Goal: Information Seeking & Learning: Learn about a topic

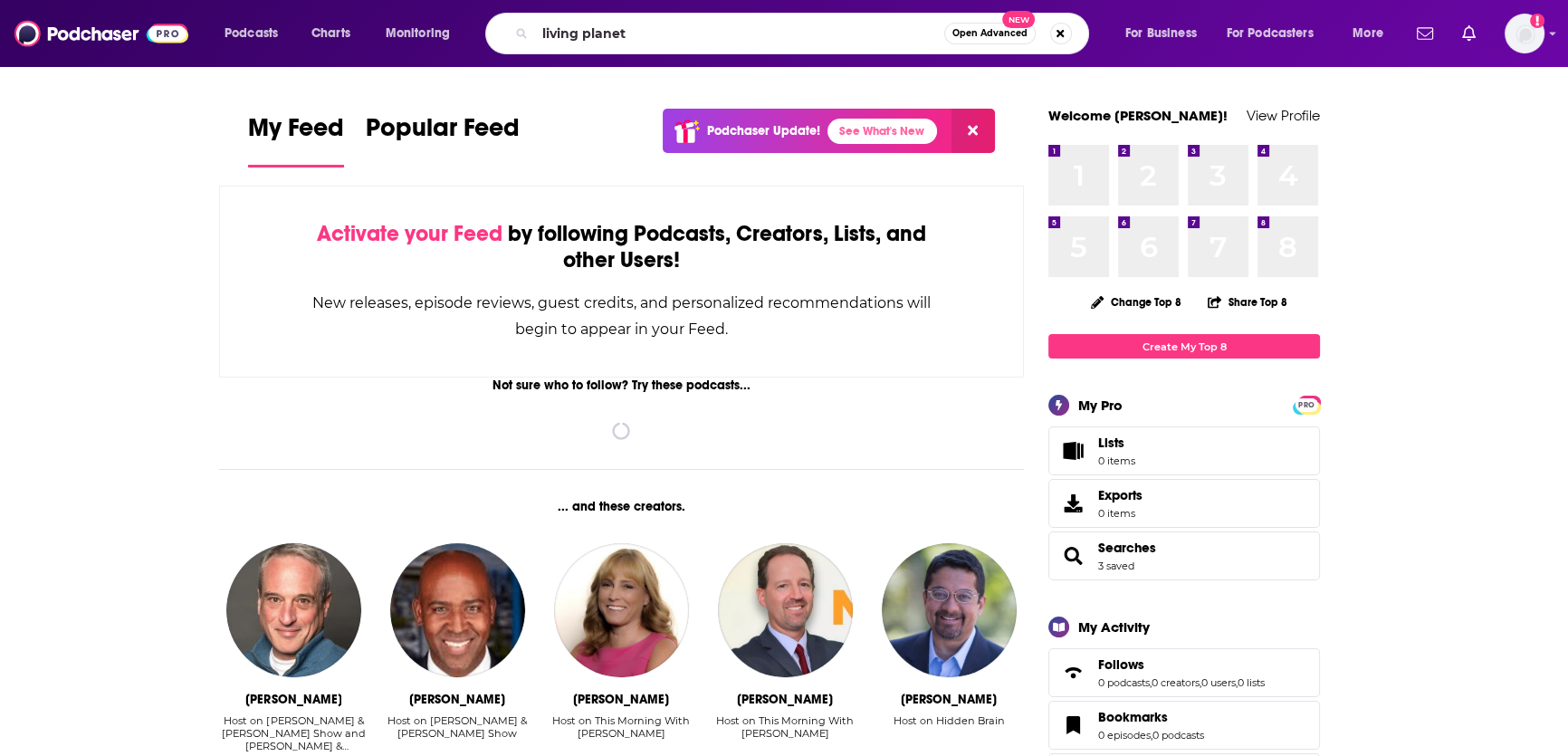
type input "living planet"
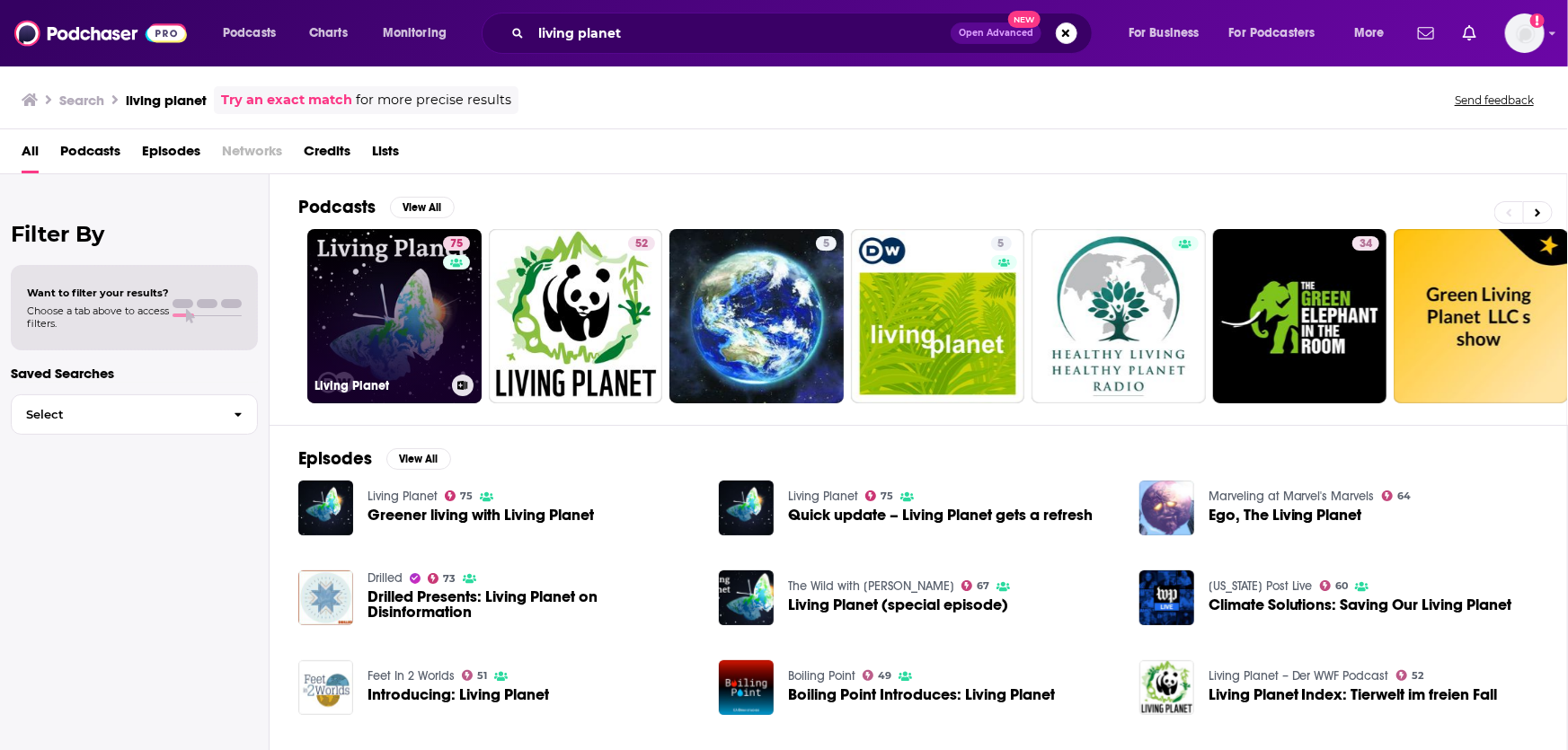
click at [444, 336] on div "75" at bounding box center [459, 306] width 32 height 138
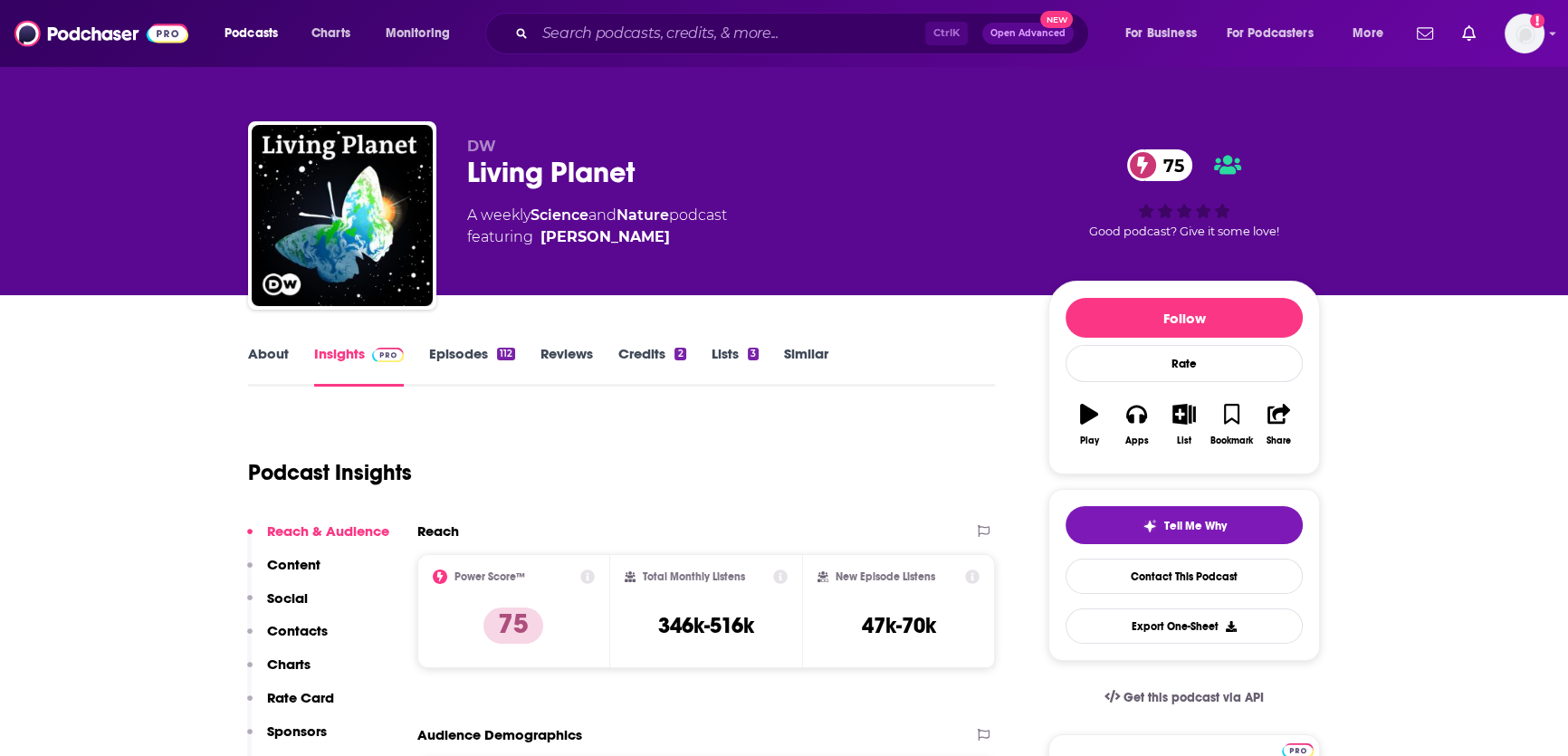
click at [282, 359] on link "About" at bounding box center [268, 366] width 41 height 41
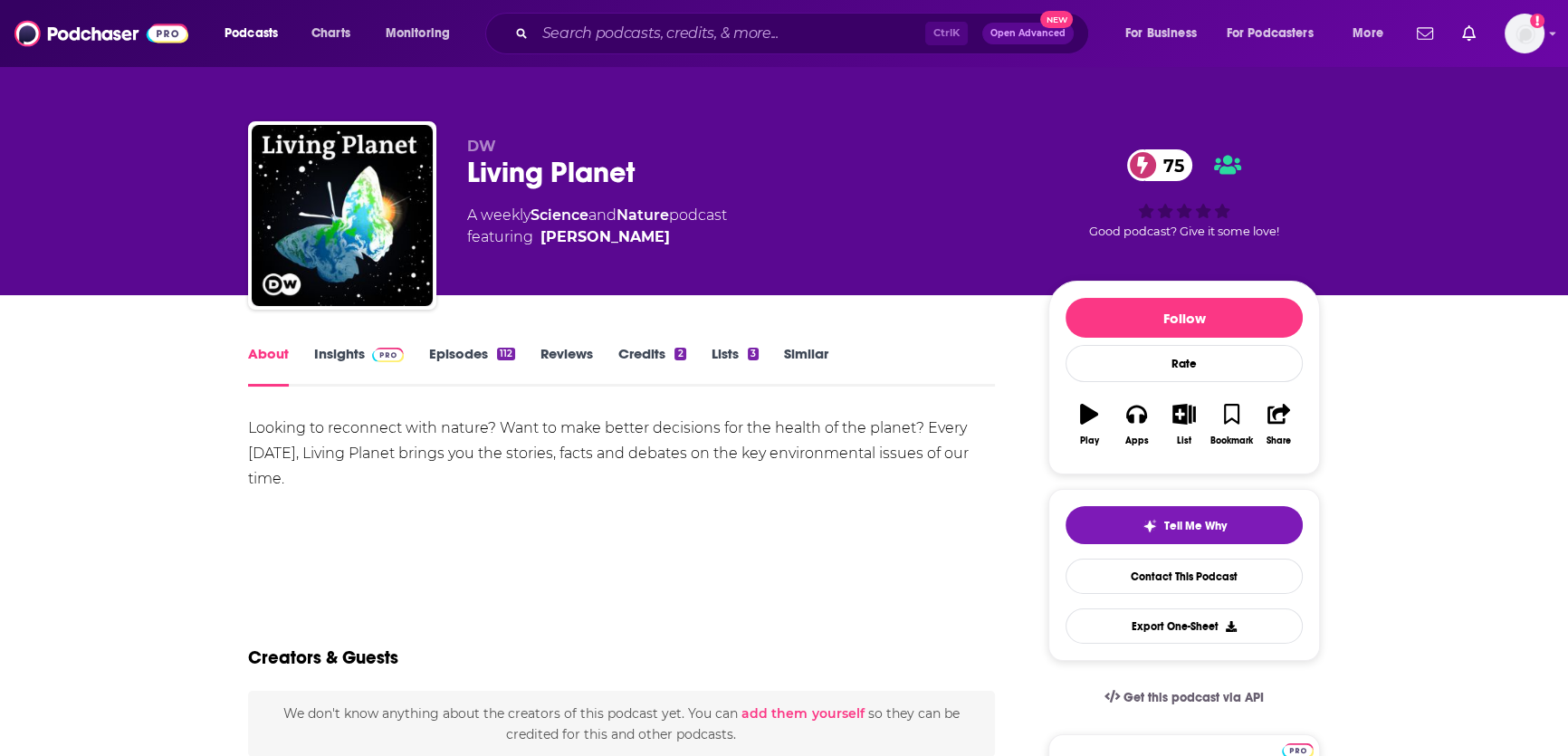
click at [385, 434] on div "Looking to reconnect with nature? Want to make better decisions for the health …" at bounding box center [621, 453] width 747 height 76
click at [385, 436] on div "Looking to reconnect with nature? Want to make better decisions for the health …" at bounding box center [621, 453] width 747 height 76
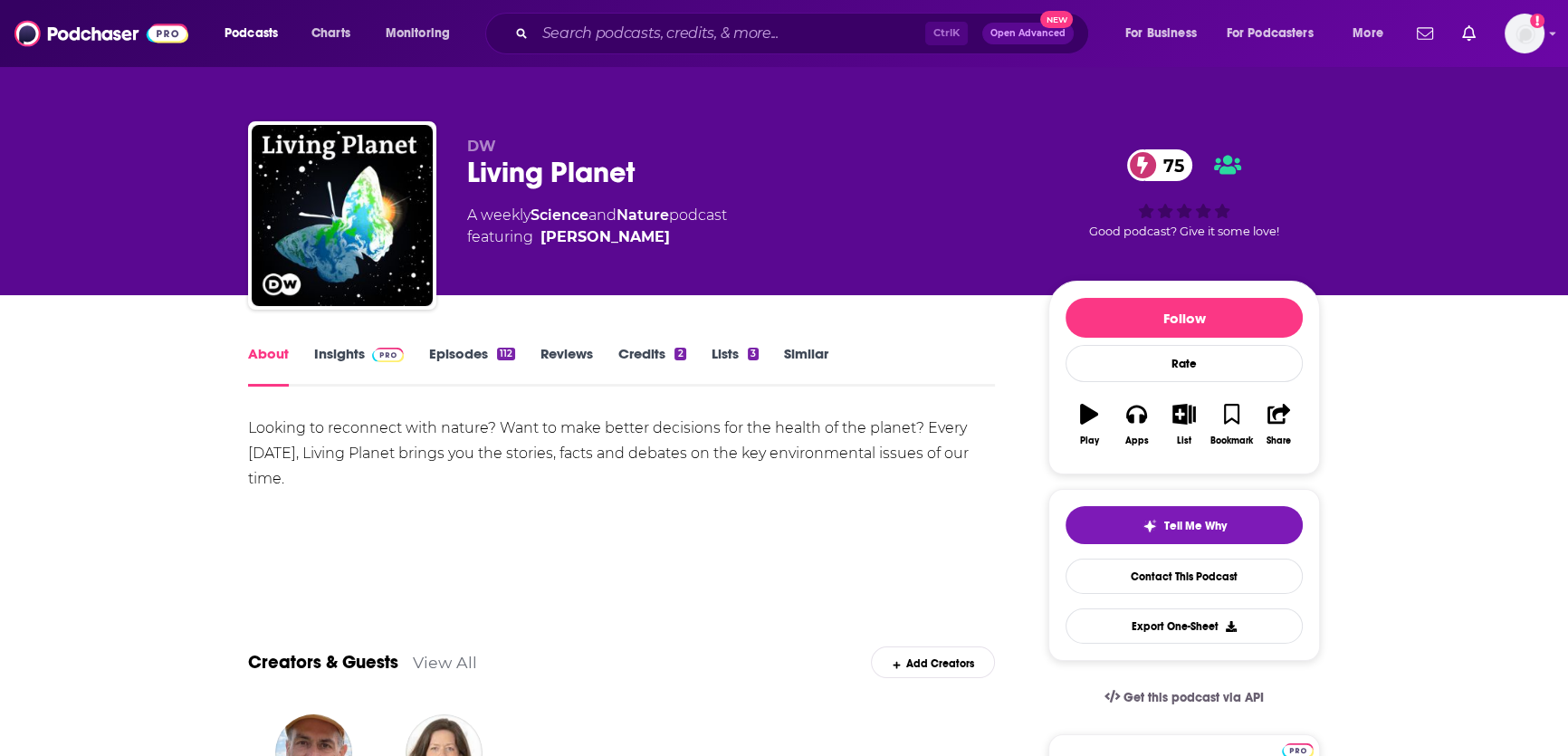
click at [387, 435] on div "Looking to reconnect with nature? Want to make better decisions for the health …" at bounding box center [621, 453] width 747 height 76
click at [374, 445] on div "Looking to reconnect with nature? Want to make better decisions for the health …" at bounding box center [621, 453] width 747 height 76
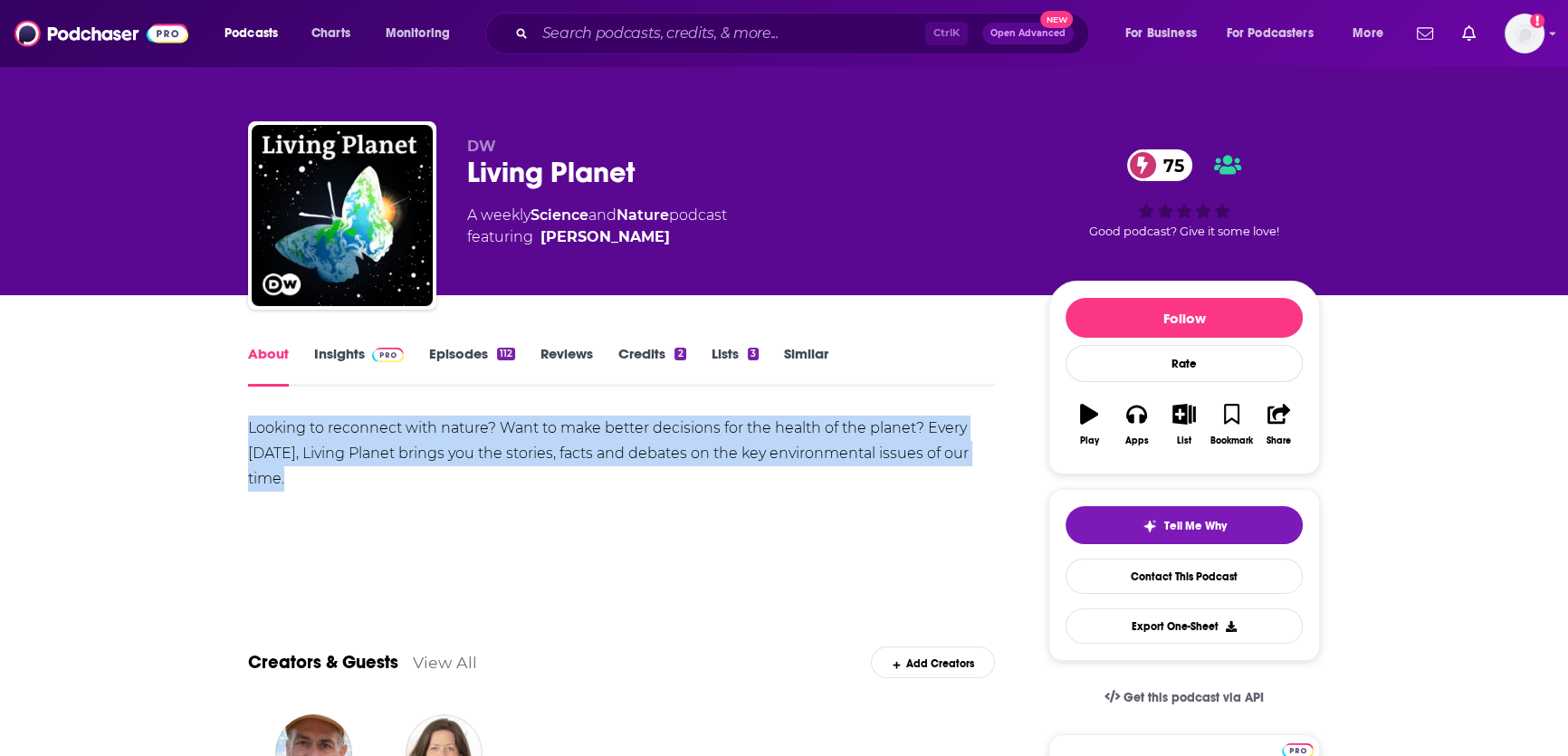
drag, startPoint x: 308, startPoint y: 480, endPoint x: 220, endPoint y: 434, distance: 99.3
copy div "Looking to reconnect with nature? Want to make better decisions for the health …"
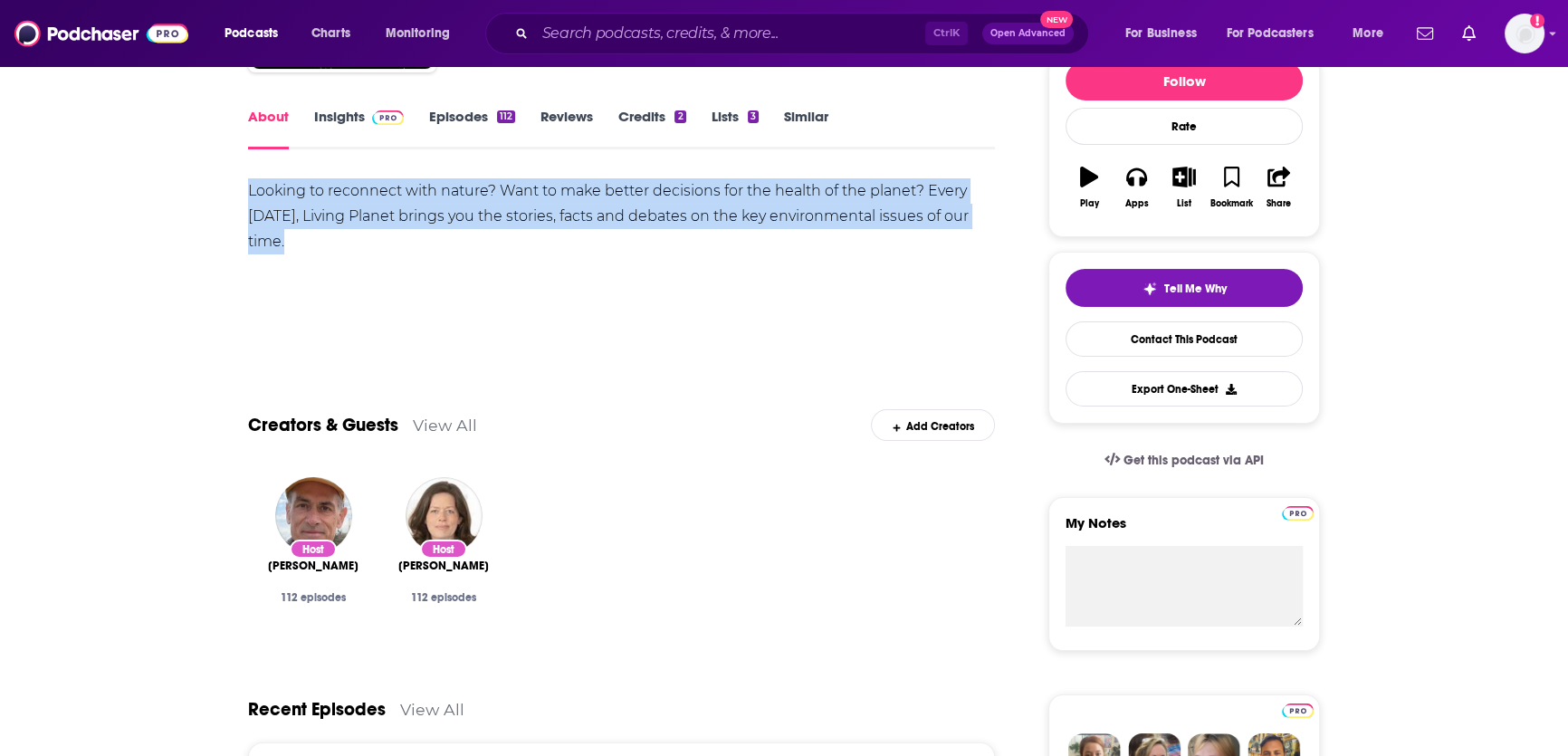
scroll to position [246, 0]
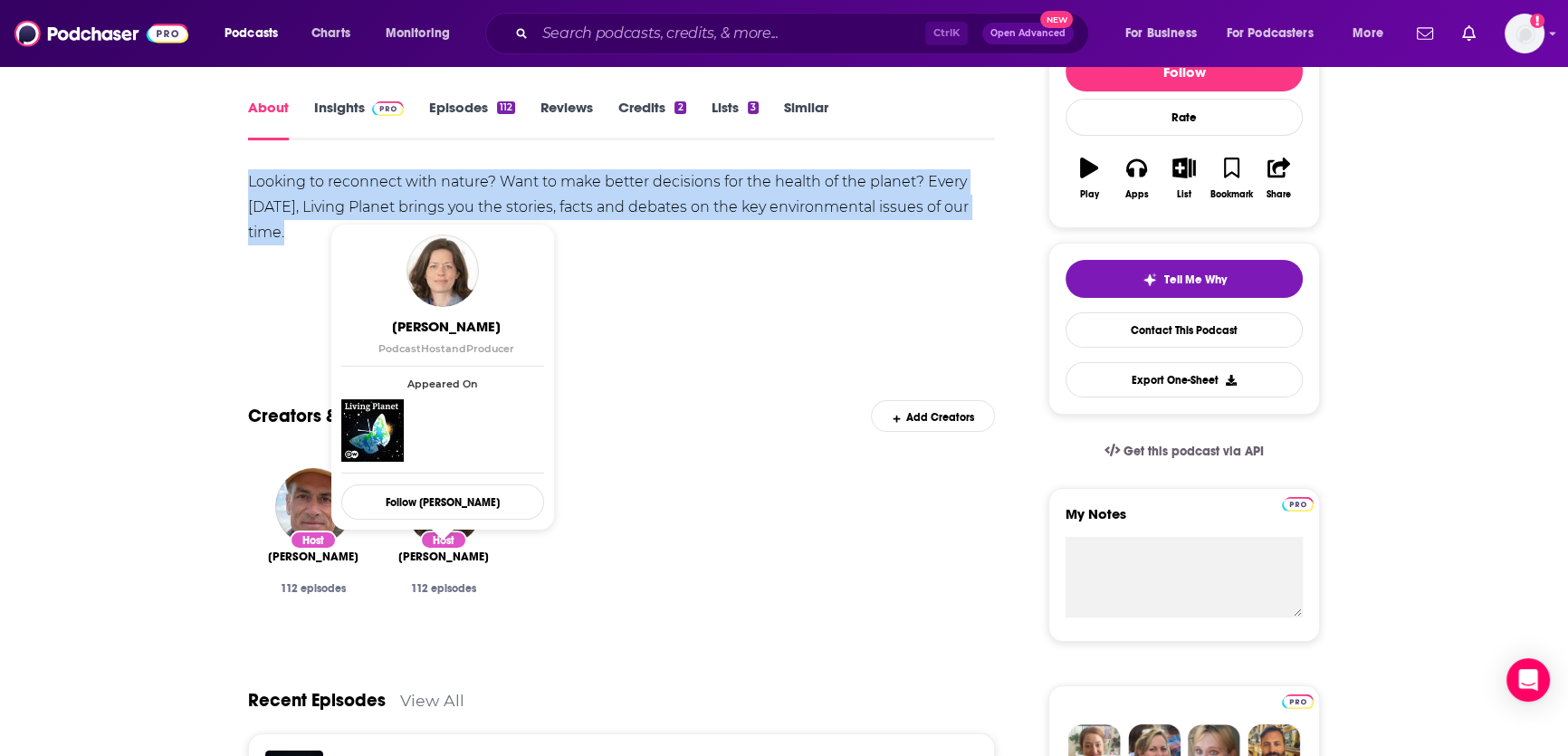
drag, startPoint x: 496, startPoint y: 553, endPoint x: 397, endPoint y: 561, distance: 99.3
click at [397, 561] on div "Host [PERSON_NAME] 112 episodes" at bounding box center [444, 550] width 130 height 192
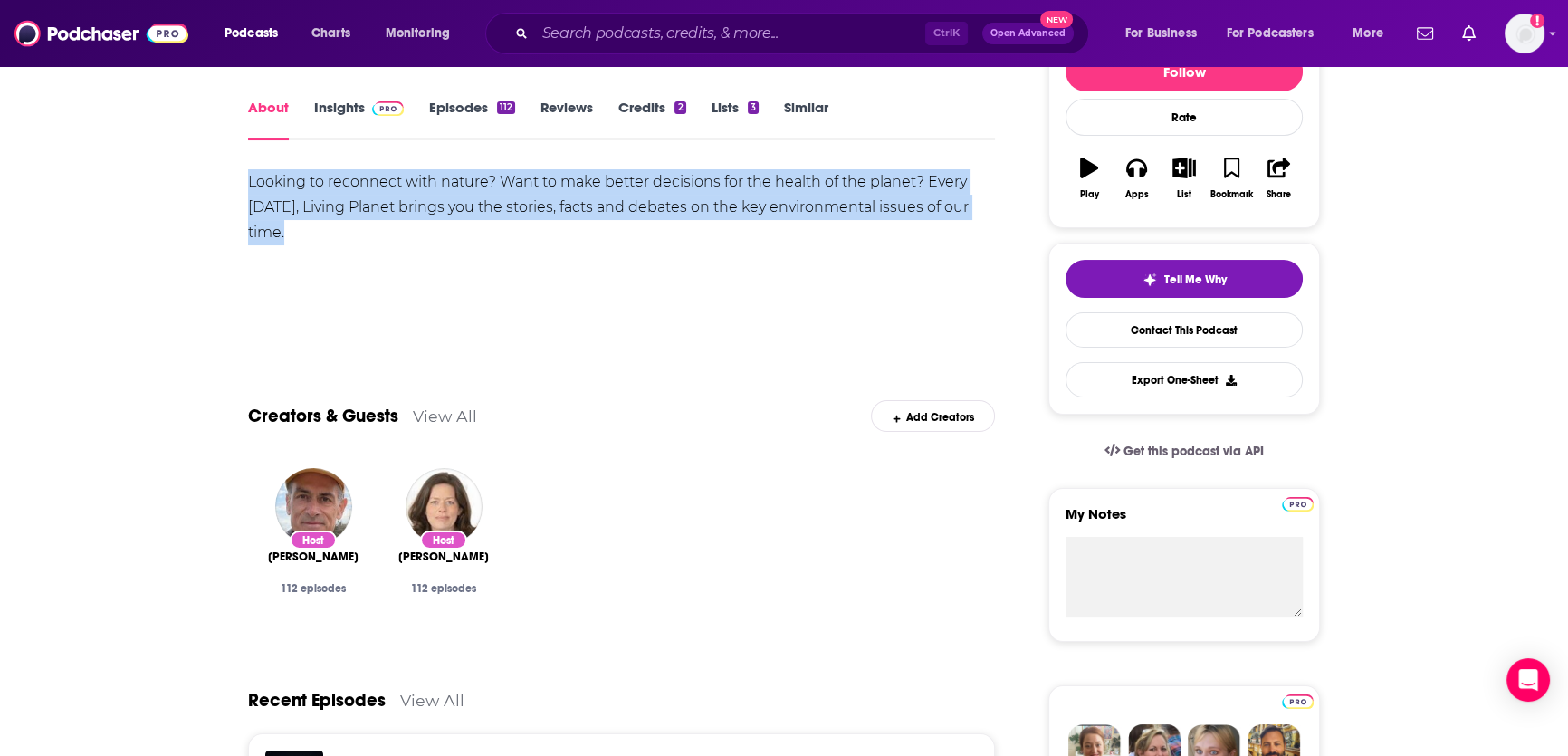
copy span "[PERSON_NAME]"
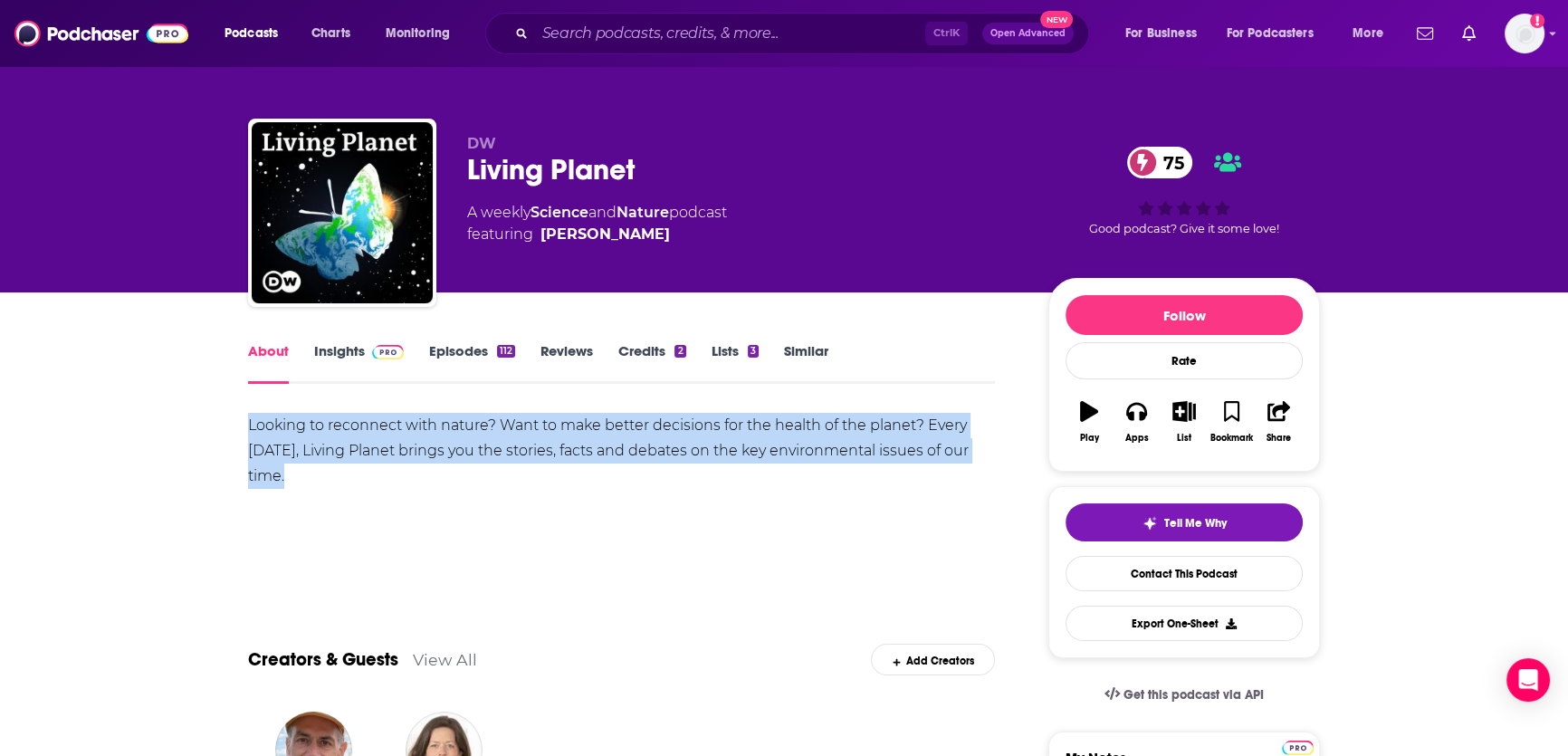
scroll to position [0, 0]
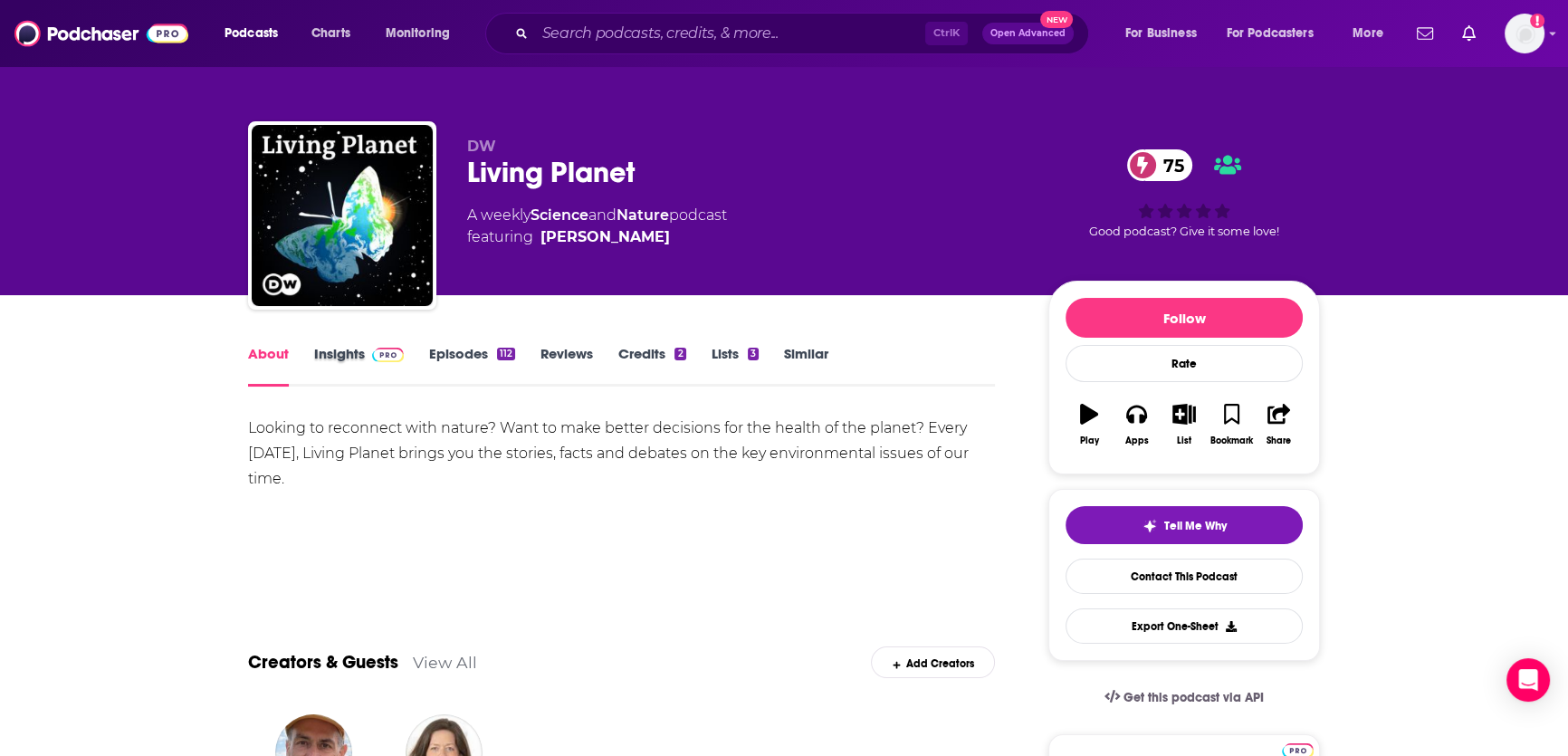
click at [418, 366] on div "Insights" at bounding box center [371, 366] width 115 height 41
click at [464, 363] on link "Episodes 112" at bounding box center [471, 366] width 86 height 41
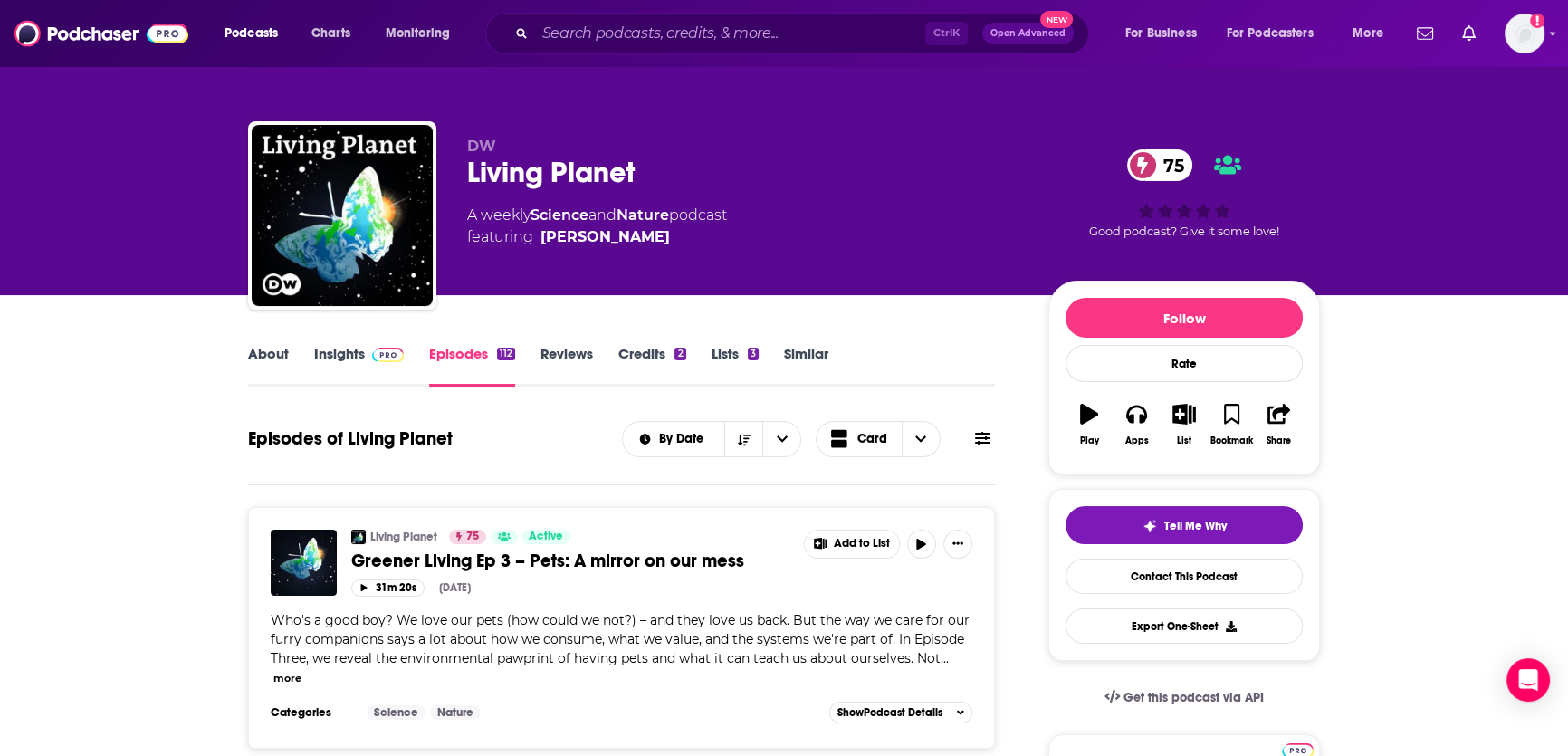
click at [285, 362] on link "About" at bounding box center [268, 366] width 41 height 41
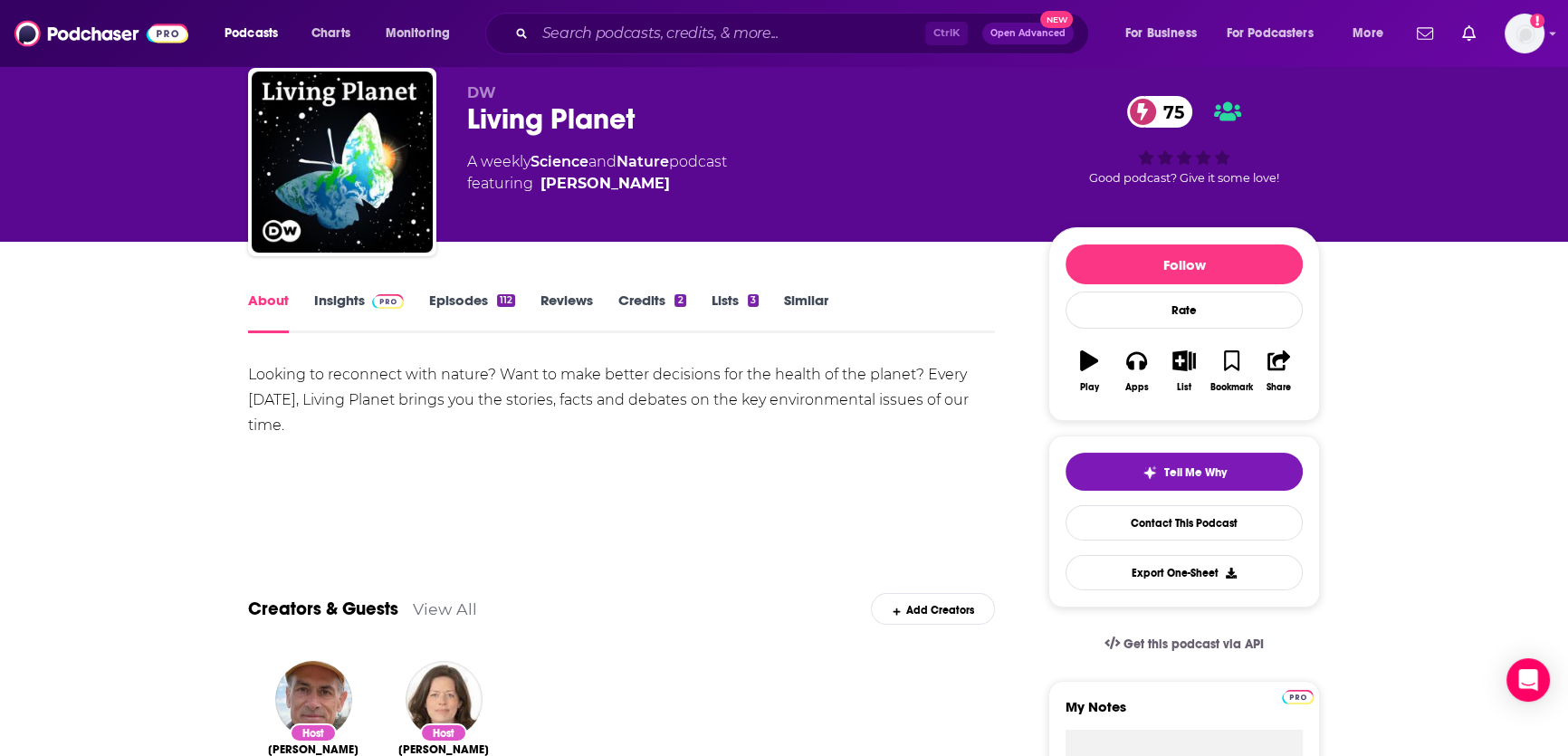
scroll to position [81, 0]
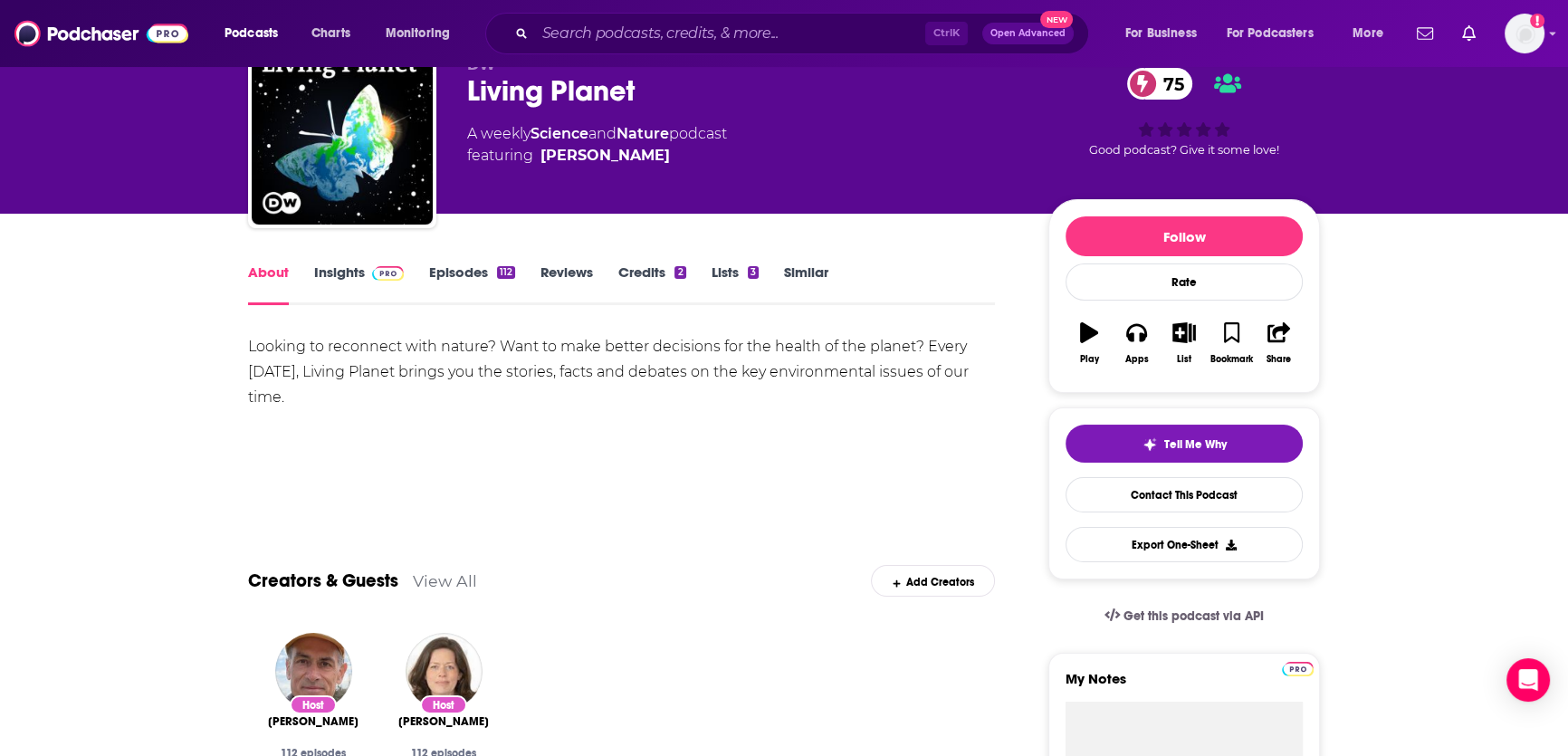
click at [337, 288] on link "Insights" at bounding box center [358, 285] width 90 height 41
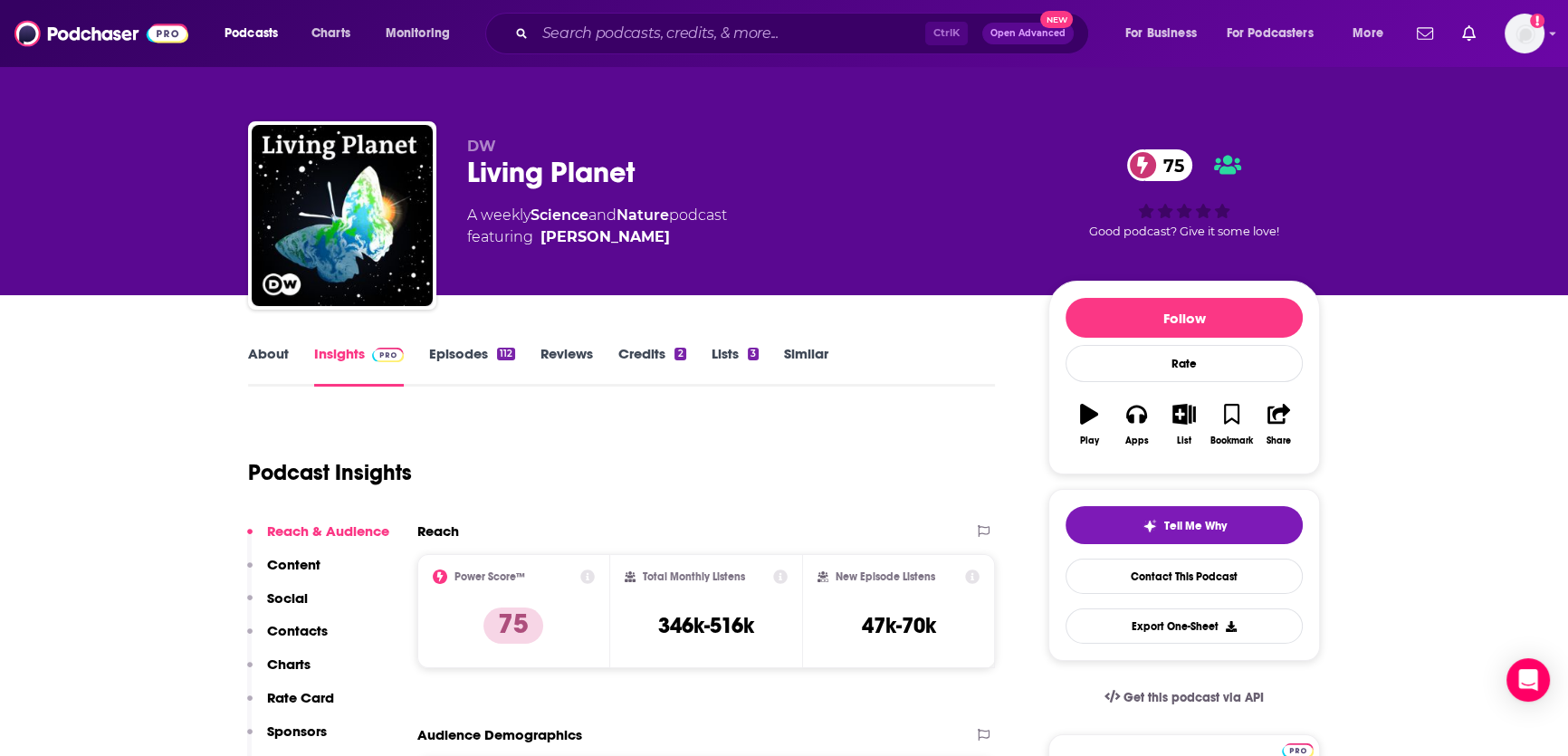
click at [474, 353] on link "Episodes 112" at bounding box center [471, 366] width 86 height 41
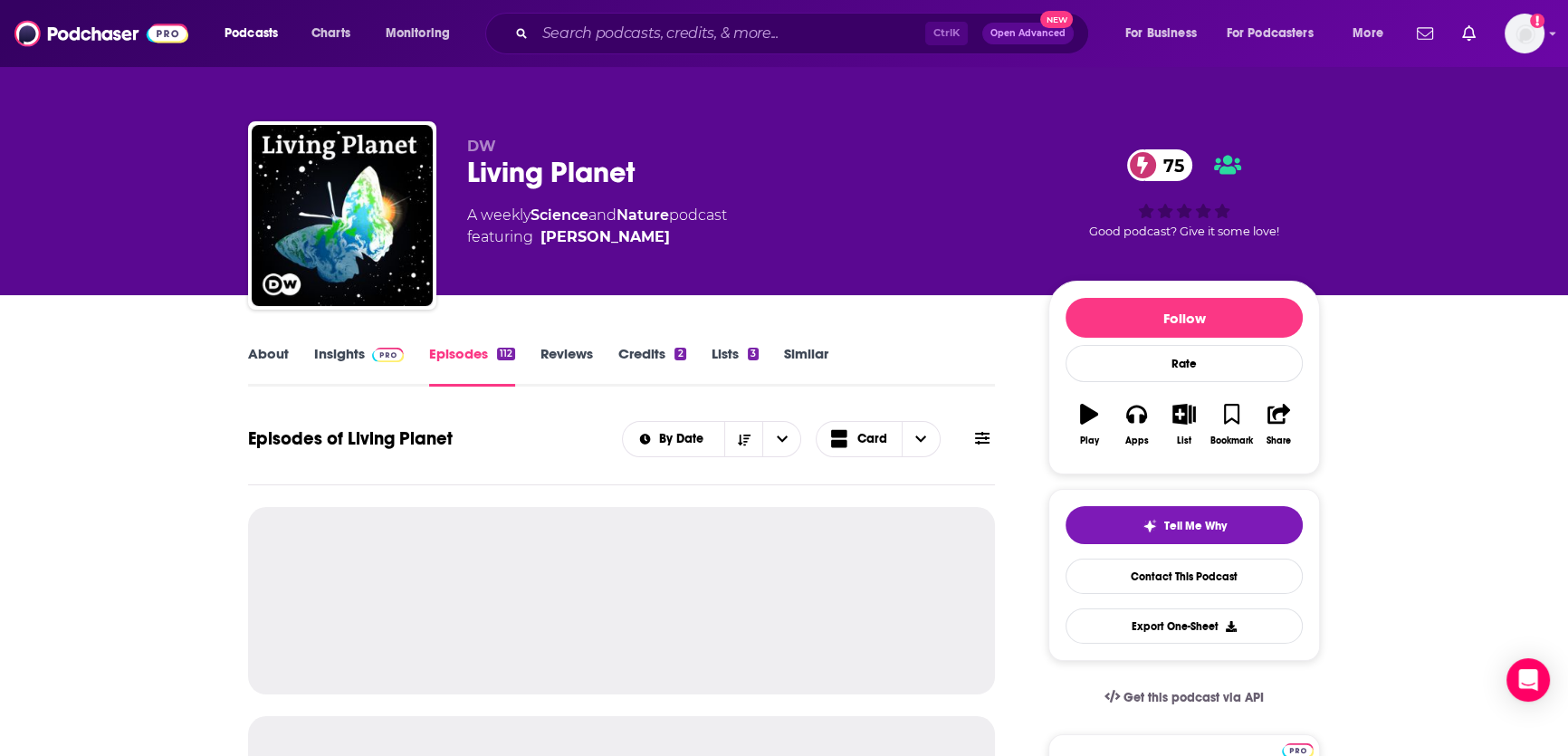
click at [396, 349] on img at bounding box center [388, 354] width 32 height 14
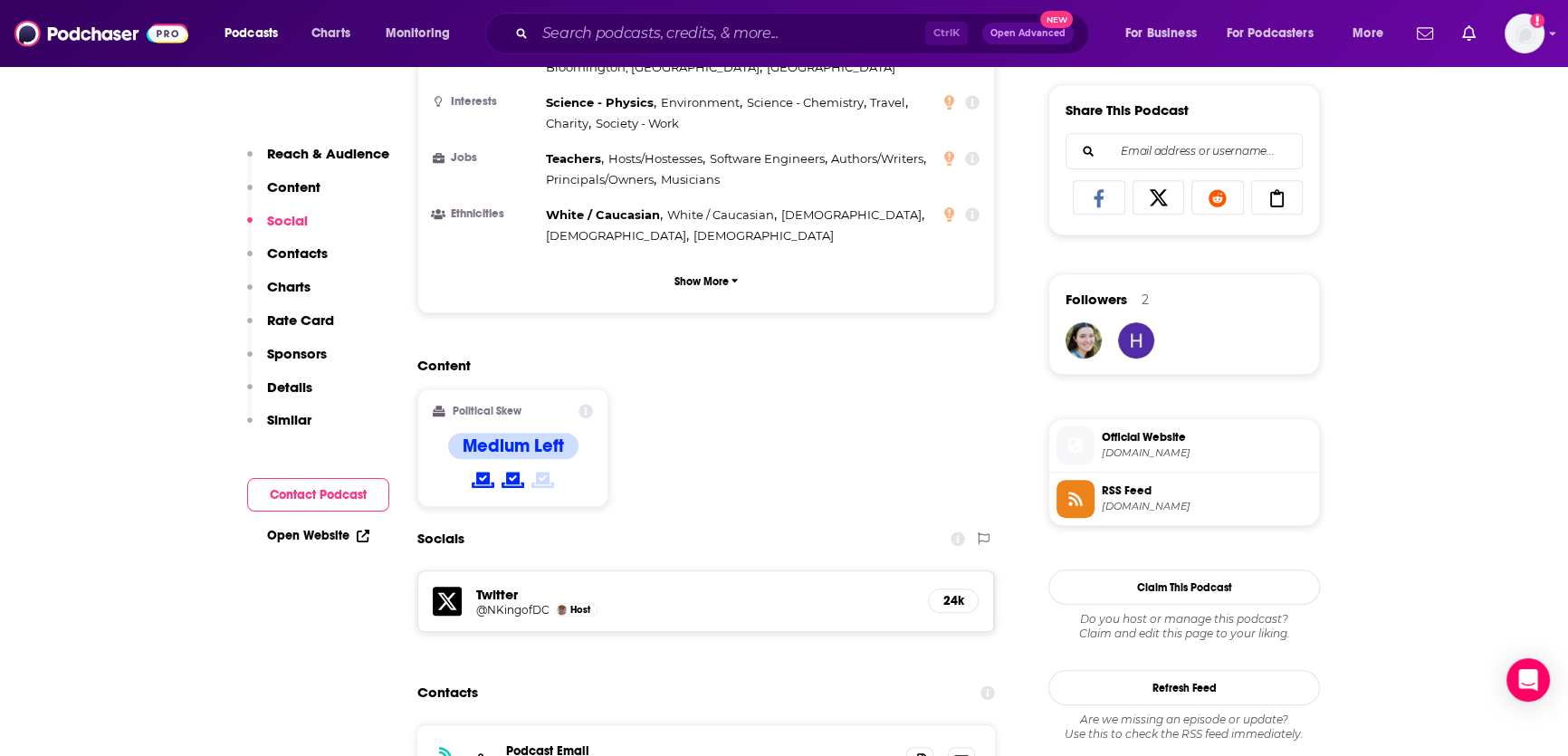
scroll to position [1317, 0]
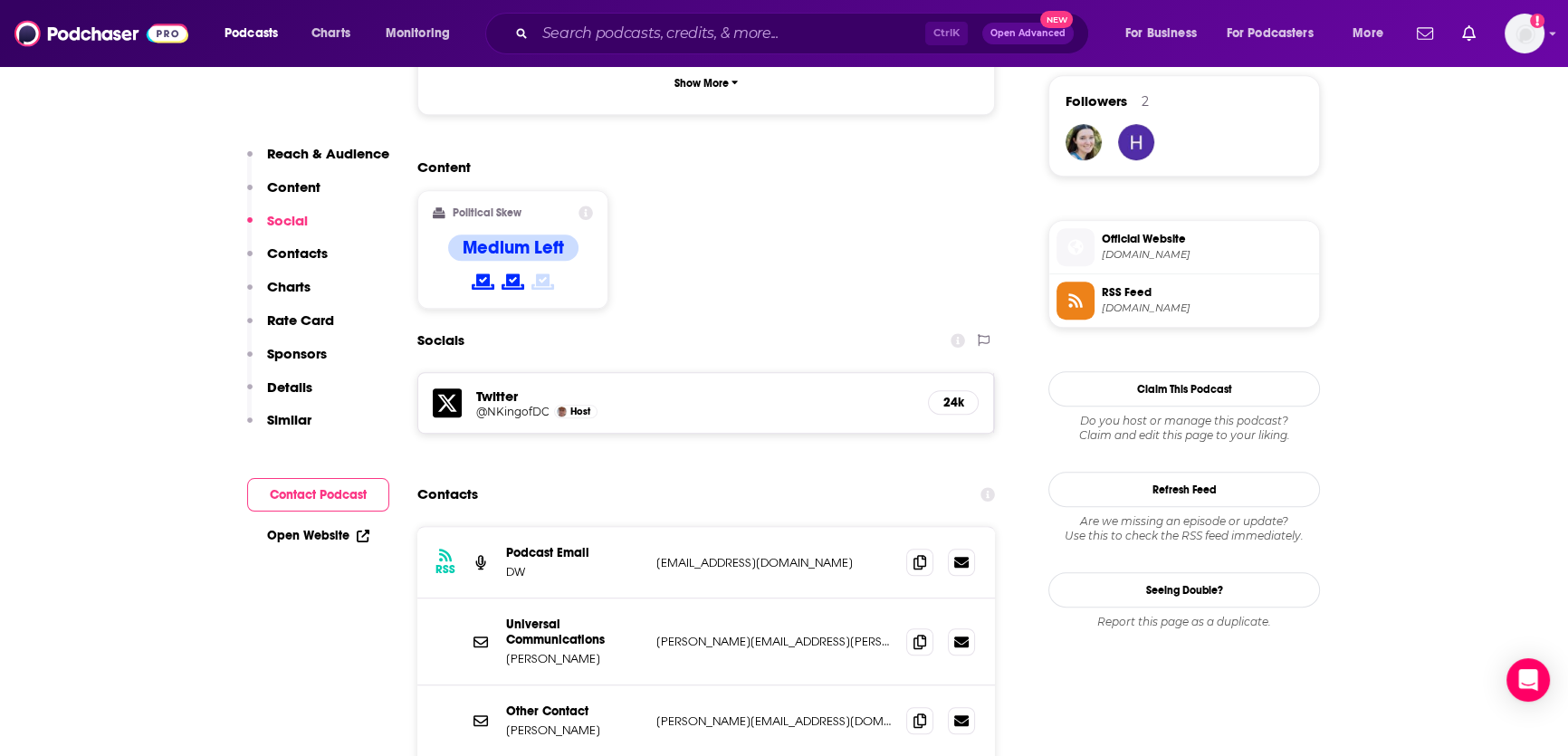
click at [521, 405] on h5 "@NKingofDC" at bounding box center [513, 412] width 74 height 13
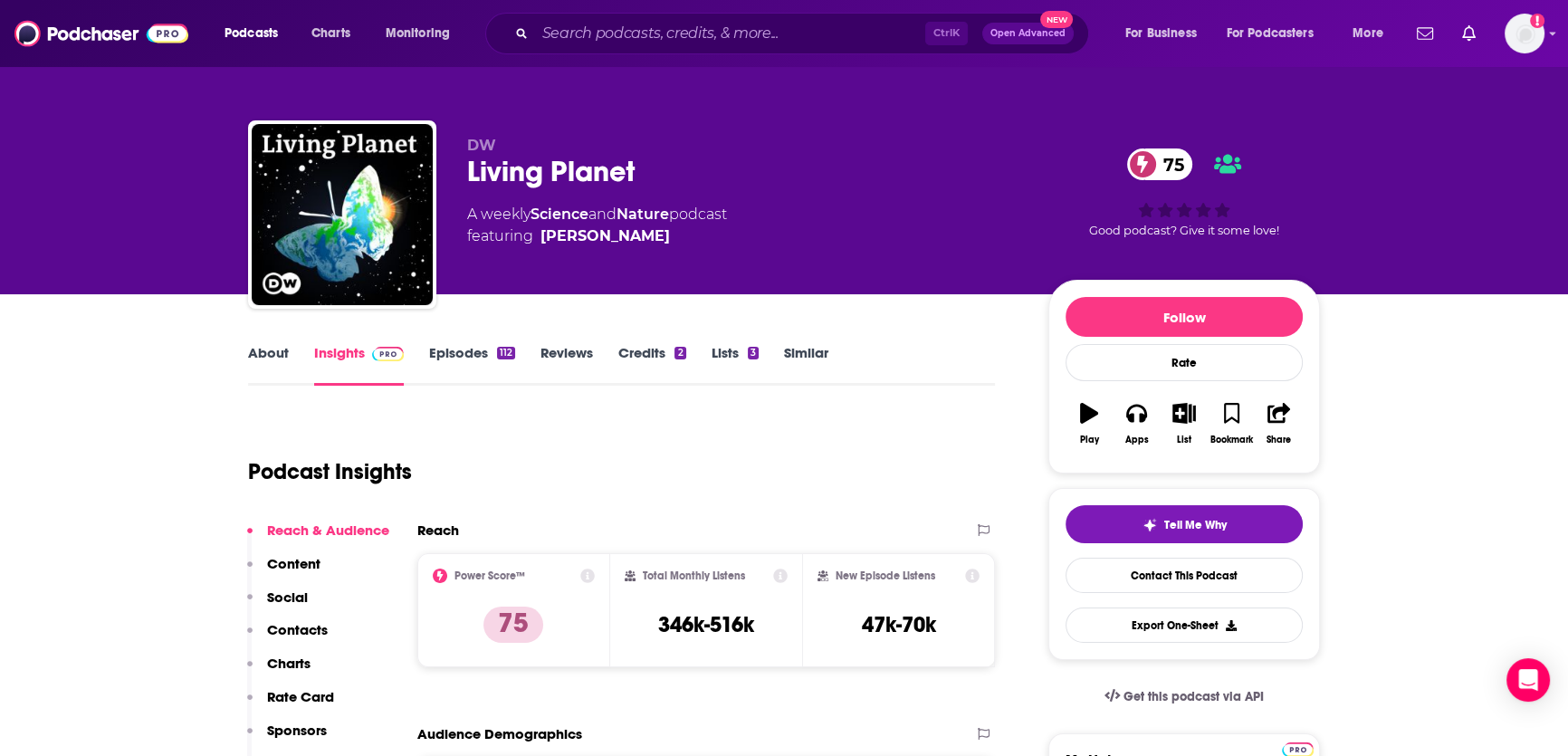
scroll to position [0, 0]
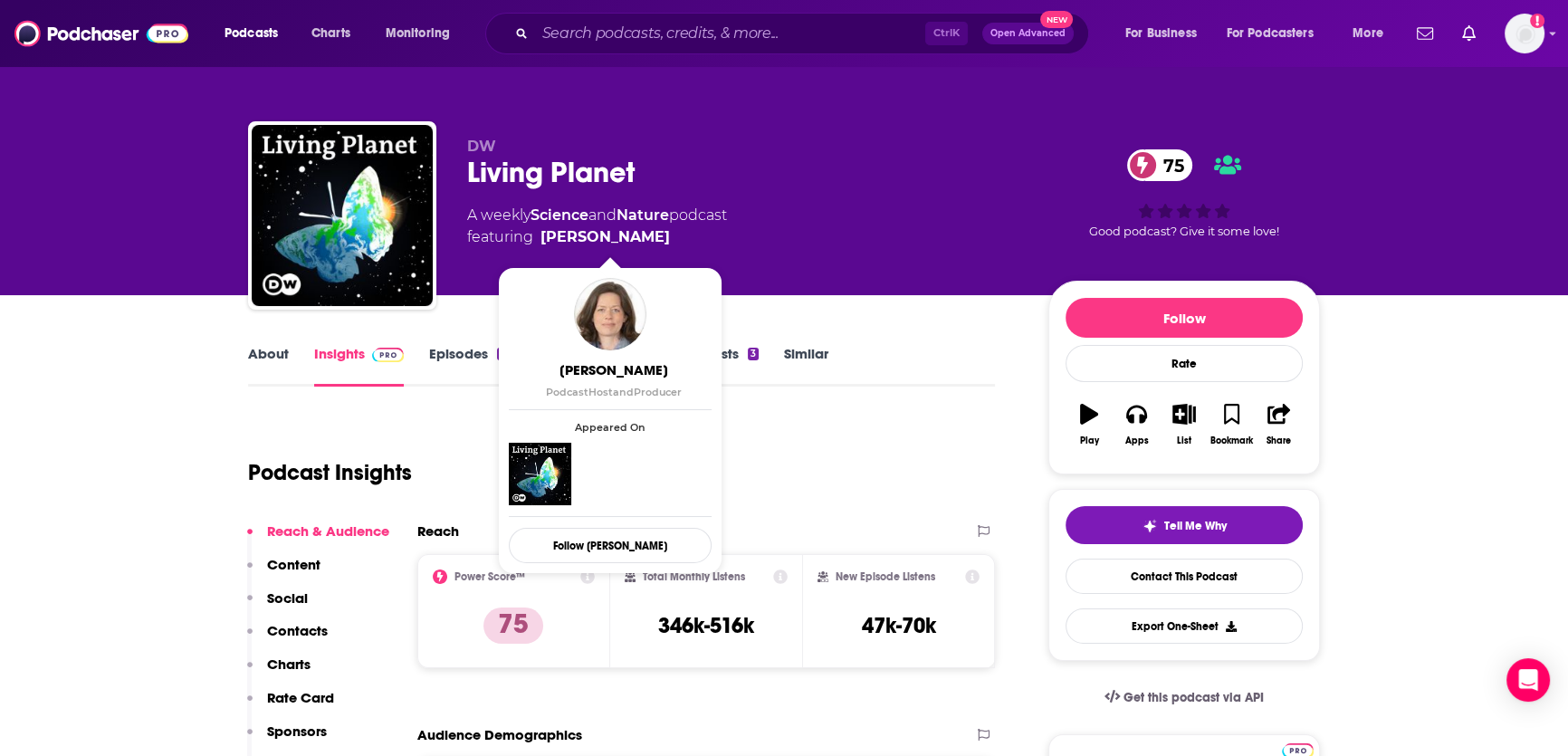
click at [679, 243] on span "featuring [PERSON_NAME]" at bounding box center [597, 237] width 260 height 22
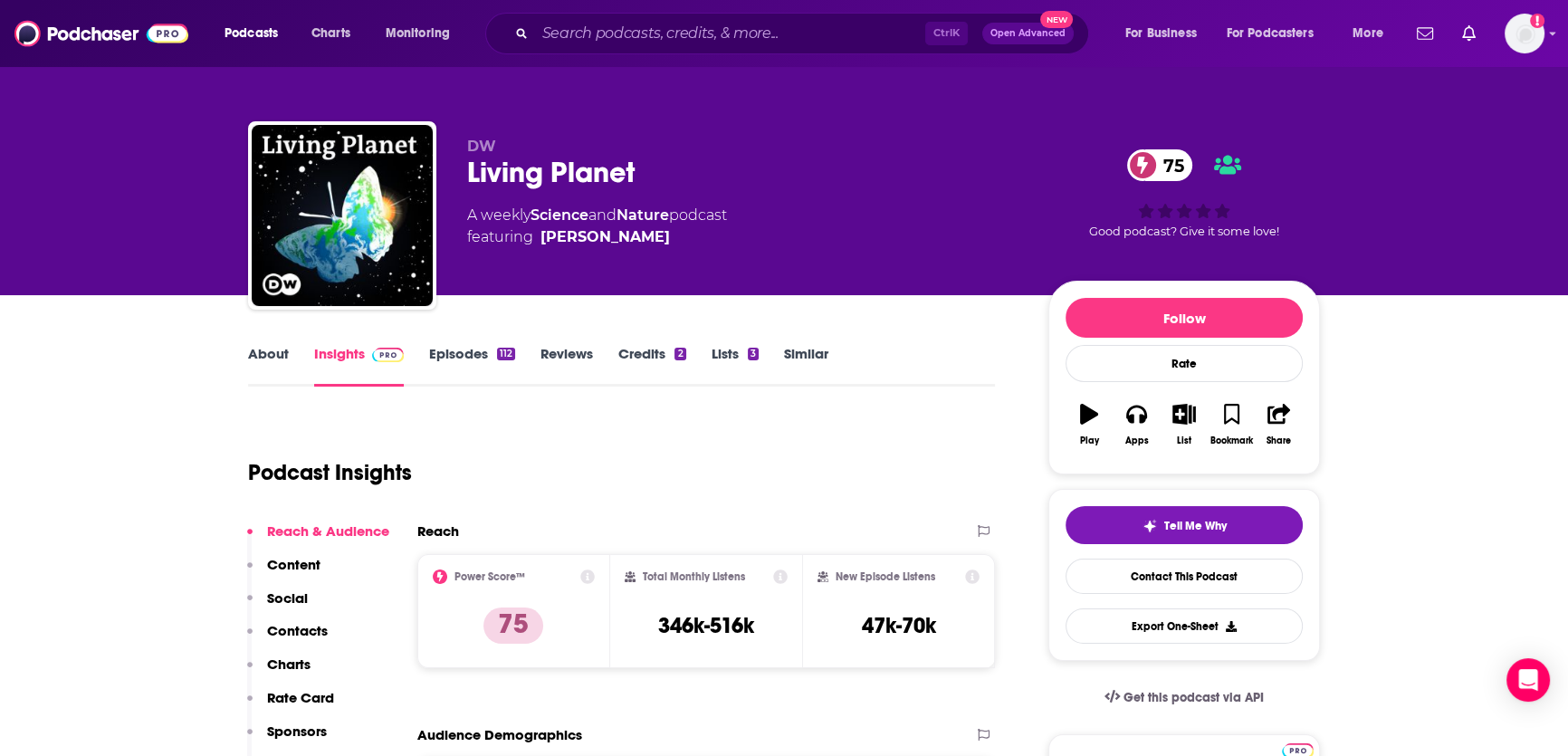
copy span "[PERSON_NAME]"
click at [752, 245] on div "A weekly Science and Nature podcast featuring [PERSON_NAME]" at bounding box center [743, 226] width 552 height 43
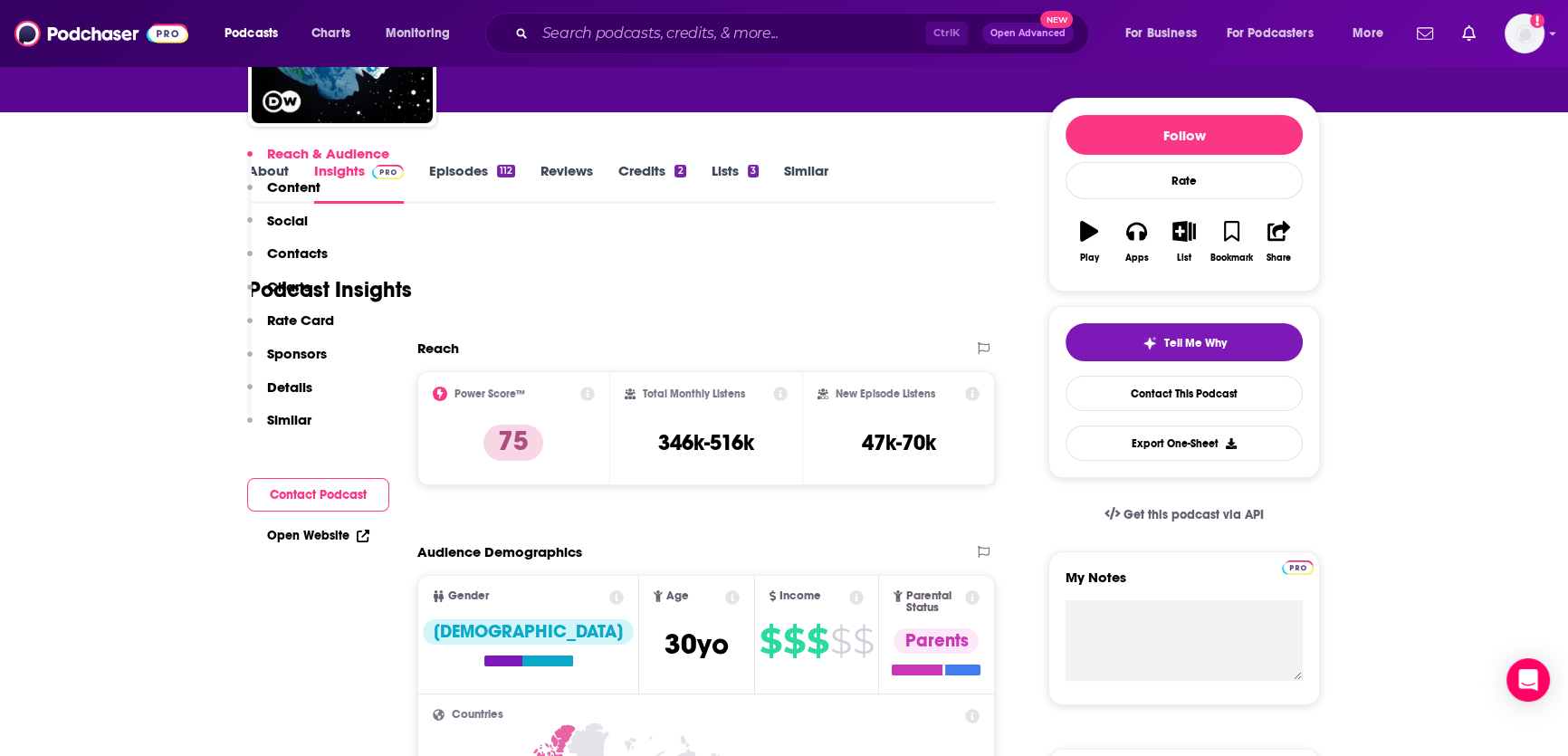
scroll to position [576, 0]
